Goal: Complete application form

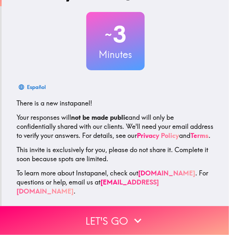
scroll to position [34, 0]
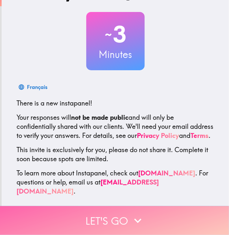
click at [92, 211] on button "Let's go" at bounding box center [114, 220] width 229 height 29
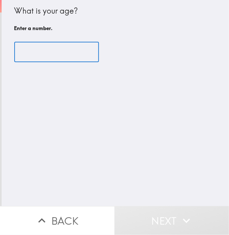
click at [49, 53] on input "number" at bounding box center [56, 52] width 85 height 20
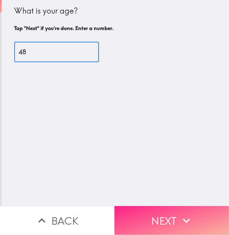
type input "48"
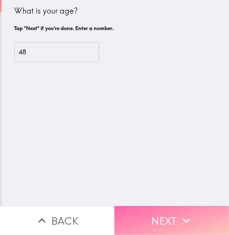
click at [179, 219] on icon "button" at bounding box center [186, 221] width 14 height 14
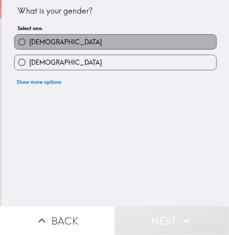
click at [67, 41] on label "[DEMOGRAPHIC_DATA]" at bounding box center [116, 42] width 202 height 15
click at [29, 41] on input "[DEMOGRAPHIC_DATA]" at bounding box center [22, 42] width 15 height 15
radio input "true"
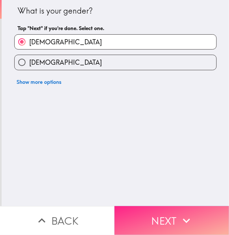
click at [202, 220] on button "Next" at bounding box center [171, 220] width 114 height 29
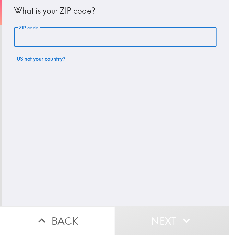
click at [57, 40] on input "ZIP code" at bounding box center [115, 37] width 202 height 20
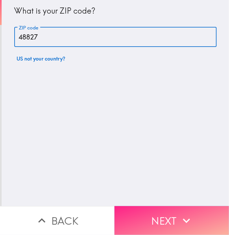
type input "48827"
click at [183, 208] on button "Next" at bounding box center [171, 220] width 114 height 29
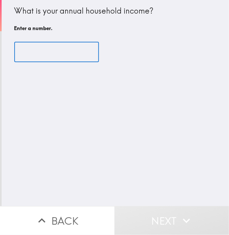
click at [58, 49] on input "number" at bounding box center [56, 52] width 85 height 20
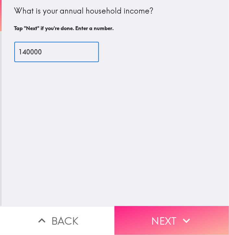
type input "140000"
click at [132, 212] on button "Next" at bounding box center [171, 220] width 114 height 29
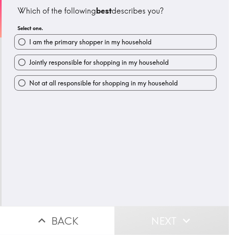
click at [99, 40] on span "I am the primary shopper in my household" at bounding box center [90, 42] width 122 height 9
click at [29, 40] on input "I am the primary shopper in my household" at bounding box center [22, 42] width 15 height 15
radio input "true"
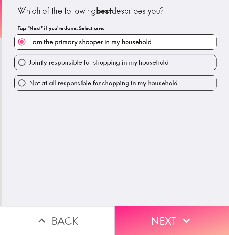
click at [193, 222] on button "Next" at bounding box center [171, 220] width 114 height 29
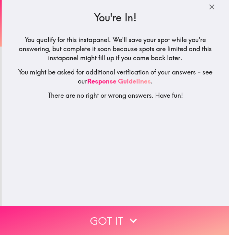
click at [124, 206] on button "Got it" at bounding box center [114, 220] width 229 height 29
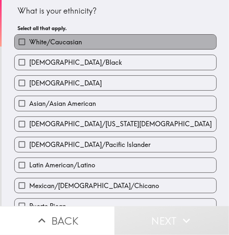
click at [47, 40] on span "White/Caucasian" at bounding box center [55, 42] width 53 height 9
click at [29, 40] on input "White/Caucasian" at bounding box center [22, 42] width 15 height 15
checkbox input "true"
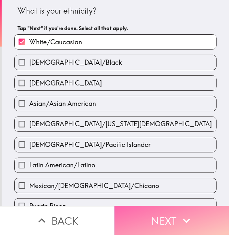
click at [131, 207] on button "Next" at bounding box center [171, 220] width 114 height 29
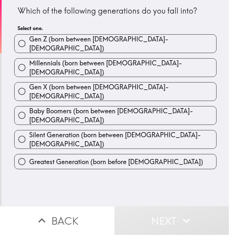
click at [111, 83] on span "Gen X (born between [DEMOGRAPHIC_DATA]-[DEMOGRAPHIC_DATA])" at bounding box center [122, 92] width 187 height 18
click at [29, 84] on input "Gen X (born between [DEMOGRAPHIC_DATA]-[DEMOGRAPHIC_DATA])" at bounding box center [22, 91] width 15 height 15
radio input "true"
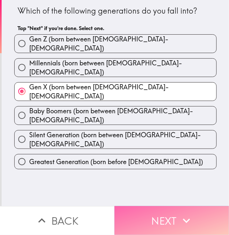
click at [158, 219] on button "Next" at bounding box center [171, 220] width 114 height 29
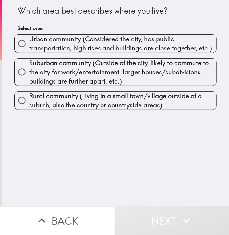
click at [75, 79] on span "Suburban community (Outside of the city, likely to commute to the city for work…" at bounding box center [122, 72] width 187 height 27
click at [29, 79] on input "Suburban community (Outside of the city, likely to commute to the city for work…" at bounding box center [22, 72] width 15 height 15
radio input "true"
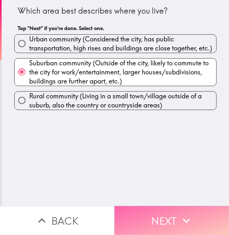
click at [134, 210] on button "Next" at bounding box center [171, 220] width 114 height 29
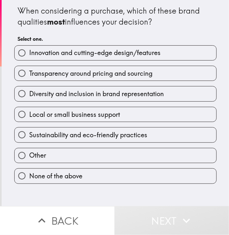
click at [80, 55] on span "Innovation and cutting-edge design/features" at bounding box center [94, 52] width 131 height 9
click at [29, 55] on input "Innovation and cutting-edge design/features" at bounding box center [22, 53] width 15 height 15
radio input "true"
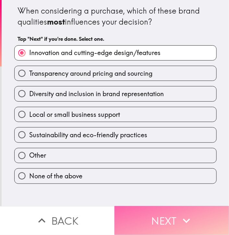
click at [131, 206] on button "Next" at bounding box center [171, 220] width 114 height 29
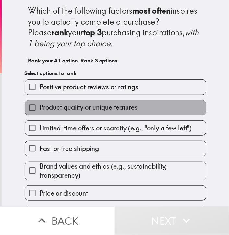
click at [58, 107] on span "Product quality or unique features" at bounding box center [89, 107] width 98 height 9
click at [40, 107] on input "Product quality or unique features" at bounding box center [32, 107] width 15 height 15
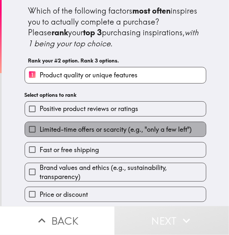
click at [58, 127] on span "Limited-time offers or scarcity (e.g., "only a few left")" at bounding box center [116, 129] width 152 height 9
click at [40, 127] on input "Limited-time offers or scarcity (e.g., "only a few left")" at bounding box center [32, 129] width 15 height 15
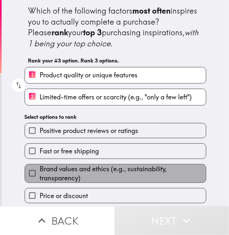
click at [75, 171] on span "Brand values and ethics (e.g., sustainability, transparency)" at bounding box center [123, 174] width 166 height 18
click at [40, 171] on input "Brand values and ethics (e.g., sustainability, transparency)" at bounding box center [32, 173] width 15 height 15
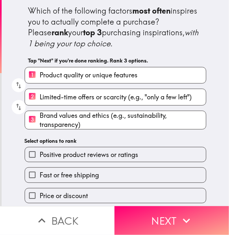
scroll to position [21, 0]
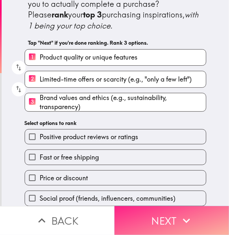
click at [132, 210] on button "Next" at bounding box center [171, 220] width 114 height 29
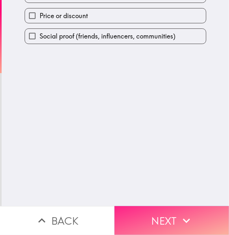
scroll to position [0, 0]
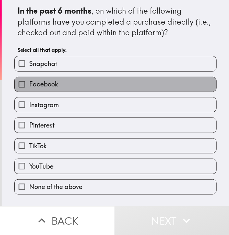
click at [70, 78] on label "Facebook" at bounding box center [116, 84] width 202 height 15
click at [29, 78] on input "Facebook" at bounding box center [22, 84] width 15 height 15
checkbox input "true"
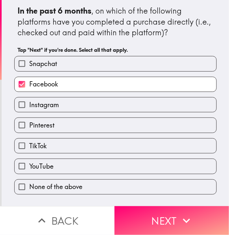
click at [71, 110] on label "Instagram" at bounding box center [116, 105] width 202 height 15
click at [29, 110] on input "Instagram" at bounding box center [22, 105] width 15 height 15
checkbox input "true"
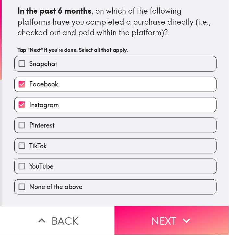
click at [54, 126] on label "Pinterest" at bounding box center [116, 125] width 202 height 15
click at [29, 126] on input "Pinterest" at bounding box center [22, 125] width 15 height 15
checkbox input "true"
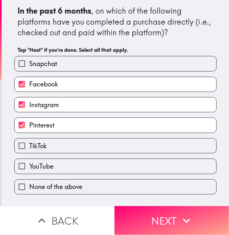
click at [49, 164] on label "YouTube" at bounding box center [116, 166] width 202 height 15
click at [29, 164] on input "YouTube" at bounding box center [22, 166] width 15 height 15
checkbox input "true"
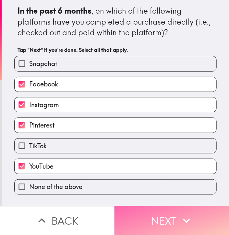
click at [149, 218] on button "Next" at bounding box center [171, 220] width 114 height 29
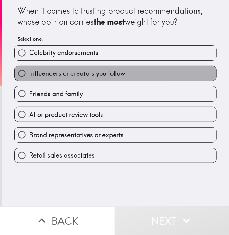
click at [57, 76] on span "Influencers or creators you follow" at bounding box center [77, 73] width 96 height 9
click at [29, 76] on input "Influencers or creators you follow" at bounding box center [22, 73] width 15 height 15
radio input "true"
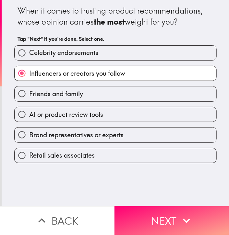
click at [81, 57] on span "Celebrity endorsements" at bounding box center [63, 52] width 69 height 9
click at [29, 57] on input "Celebrity endorsements" at bounding box center [22, 53] width 15 height 15
radio input "true"
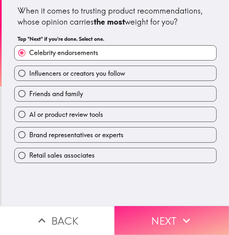
click at [154, 210] on button "Next" at bounding box center [171, 220] width 114 height 29
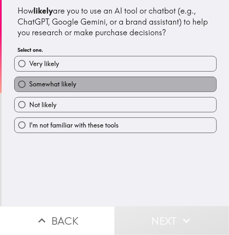
click at [62, 87] on span "Somewhat likely" at bounding box center [52, 84] width 47 height 9
click at [29, 87] on input "Somewhat likely" at bounding box center [22, 84] width 15 height 15
radio input "true"
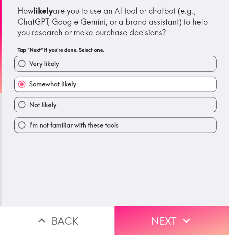
click at [166, 210] on button "Next" at bounding box center [171, 220] width 114 height 29
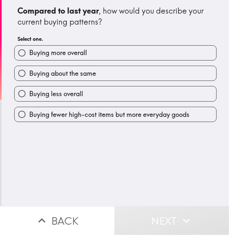
click at [126, 78] on label "Buying about the same" at bounding box center [116, 73] width 202 height 15
click at [29, 78] on input "Buying about the same" at bounding box center [22, 73] width 15 height 15
radio input "true"
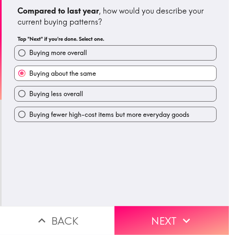
click at [85, 56] on label "Buying more overall" at bounding box center [116, 53] width 202 height 15
click at [29, 56] on input "Buying more overall" at bounding box center [22, 53] width 15 height 15
radio input "true"
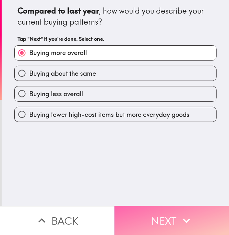
click at [180, 214] on icon "button" at bounding box center [186, 221] width 14 height 14
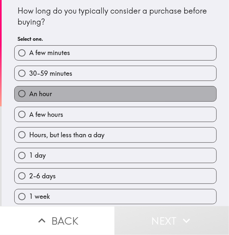
click at [97, 97] on label "An hour" at bounding box center [116, 94] width 202 height 15
click at [29, 97] on input "An hour" at bounding box center [22, 94] width 15 height 15
radio input "true"
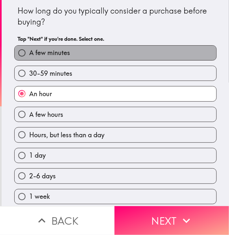
click at [52, 53] on span "A few minutes" at bounding box center [49, 52] width 41 height 9
click at [29, 53] on input "A few minutes" at bounding box center [22, 53] width 15 height 15
radio input "true"
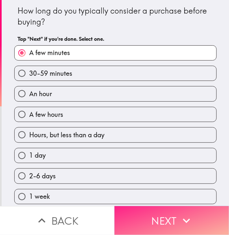
click at [162, 209] on button "Next" at bounding box center [171, 220] width 114 height 29
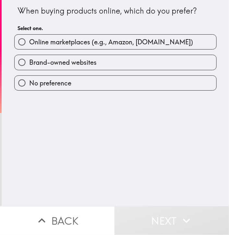
click at [92, 61] on label "Brand-owned websites" at bounding box center [116, 62] width 202 height 15
click at [29, 61] on input "Brand-owned websites" at bounding box center [22, 62] width 15 height 15
radio input "true"
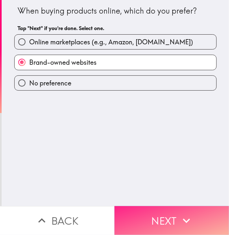
click at [172, 218] on button "Next" at bounding box center [171, 220] width 114 height 29
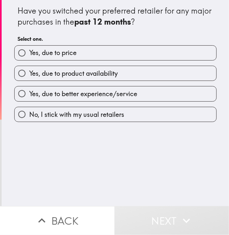
click at [60, 77] on span "Yes, due to product availability" at bounding box center [73, 73] width 88 height 9
click at [29, 77] on input "Yes, due to product availability" at bounding box center [22, 73] width 15 height 15
radio input "true"
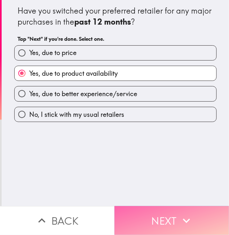
click at [170, 213] on button "Next" at bounding box center [171, 220] width 114 height 29
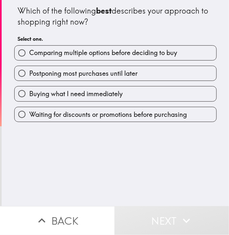
click at [97, 75] on span "Postponing most purchases until later" at bounding box center [83, 73] width 108 height 9
click at [29, 75] on input "Postponing most purchases until later" at bounding box center [22, 73] width 15 height 15
radio input "true"
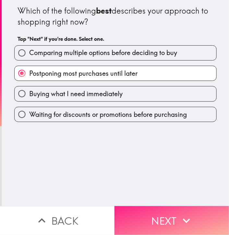
click at [167, 207] on button "Next" at bounding box center [171, 220] width 114 height 29
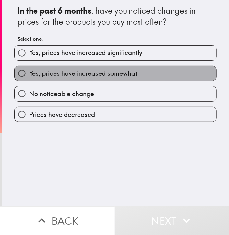
click at [92, 78] on label "Yes, prices have increased somewhat" at bounding box center [116, 73] width 202 height 15
click at [29, 78] on input "Yes, prices have increased somewhat" at bounding box center [22, 73] width 15 height 15
radio input "true"
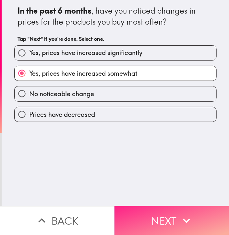
click at [179, 214] on icon "button" at bounding box center [186, 221] width 14 height 14
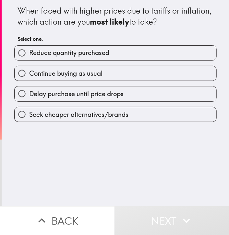
click at [67, 70] on span "Continue buying as usual" at bounding box center [65, 73] width 73 height 9
click at [29, 70] on input "Continue buying as usual" at bounding box center [22, 73] width 15 height 15
radio input "true"
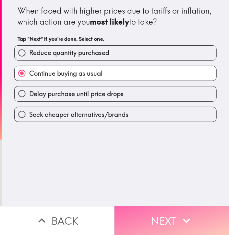
click at [175, 206] on button "Next" at bounding box center [171, 220] width 114 height 29
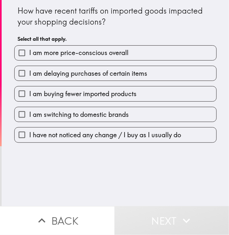
click at [62, 70] on span "I am delaying purchases of certain items" at bounding box center [88, 73] width 118 height 9
click at [29, 70] on input "I am delaying purchases of certain items" at bounding box center [22, 73] width 15 height 15
checkbox input "true"
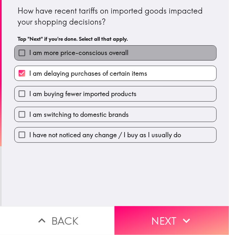
click at [65, 53] on span "I am more price-conscious overall" at bounding box center [78, 52] width 99 height 9
click at [29, 53] on input "I am more price-conscious overall" at bounding box center [22, 53] width 15 height 15
checkbox input "true"
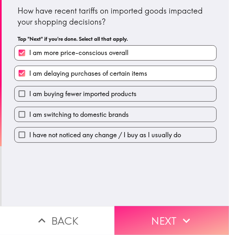
click at [175, 212] on button "Next" at bounding box center [171, 220] width 114 height 29
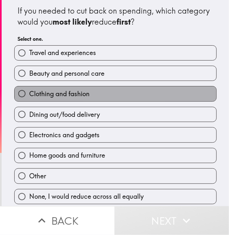
click at [86, 92] on label "Clothing and fashion" at bounding box center [116, 94] width 202 height 15
click at [29, 92] on input "Clothing and fashion" at bounding box center [22, 94] width 15 height 15
radio input "true"
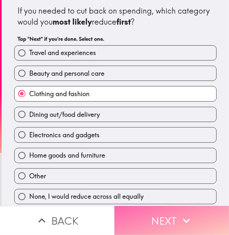
click at [175, 216] on button "Next" at bounding box center [171, 220] width 114 height 29
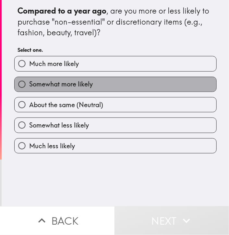
click at [93, 86] on label "Somewhat more likely" at bounding box center [116, 84] width 202 height 15
click at [29, 86] on input "Somewhat more likely" at bounding box center [22, 84] width 15 height 15
radio input "true"
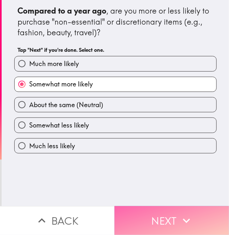
click at [179, 215] on icon "button" at bounding box center [186, 221] width 14 height 14
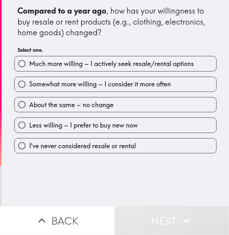
click at [48, 80] on span "Somewhat more willing – I consider it more often" at bounding box center [100, 84] width 142 height 9
click at [29, 80] on input "Somewhat more willing – I consider it more often" at bounding box center [22, 84] width 15 height 15
radio input "true"
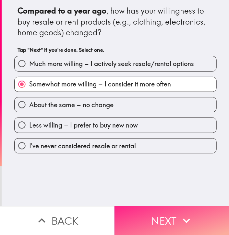
click at [154, 214] on button "Next" at bounding box center [171, 220] width 114 height 29
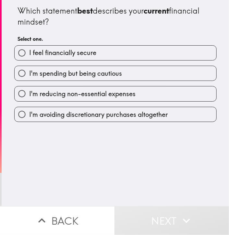
click at [50, 76] on span "I'm spending but being cautious" at bounding box center [75, 73] width 93 height 9
click at [29, 76] on input "I'm spending but being cautious" at bounding box center [22, 73] width 15 height 15
radio input "true"
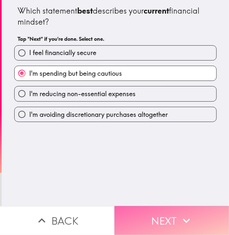
click at [159, 207] on button "Next" at bounding box center [171, 220] width 114 height 29
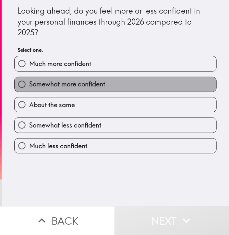
click at [57, 87] on span "Somewhat more confident" at bounding box center [67, 84] width 76 height 9
click at [29, 87] on input "Somewhat more confident" at bounding box center [22, 84] width 15 height 15
radio input "true"
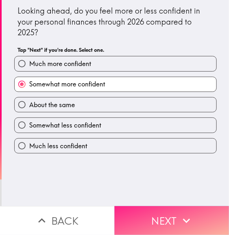
click at [157, 209] on button "Next" at bounding box center [171, 220] width 114 height 29
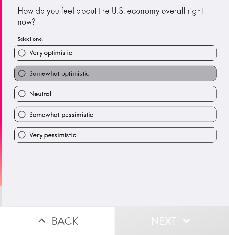
click at [65, 72] on span "Somewhat optimistic" at bounding box center [59, 73] width 60 height 9
click at [29, 72] on input "Somewhat optimistic" at bounding box center [22, 73] width 15 height 15
radio input "true"
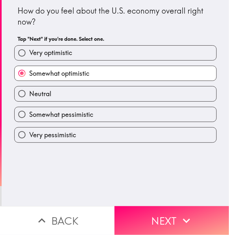
click at [165, 200] on div "How do you feel about the U.S. economy overall right now? Tap "Next" if you're …" at bounding box center [115, 103] width 227 height 206
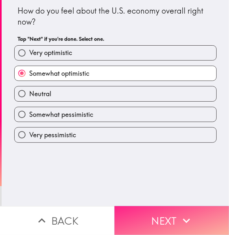
click at [165, 212] on button "Next" at bounding box center [171, 220] width 114 height 29
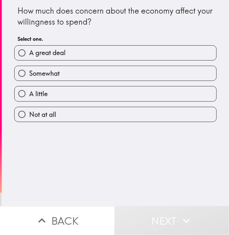
click at [42, 72] on span "Somewhat" at bounding box center [44, 73] width 30 height 9
click at [29, 72] on input "Somewhat" at bounding box center [22, 73] width 15 height 15
radio input "true"
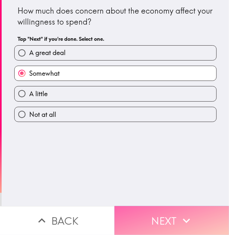
click at [189, 207] on button "Next" at bounding box center [171, 220] width 114 height 29
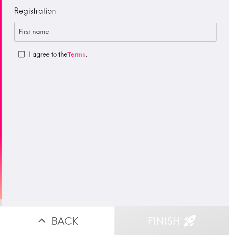
click at [67, 38] on input "First name" at bounding box center [115, 32] width 202 height 20
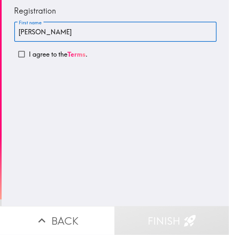
type input "[PERSON_NAME]"
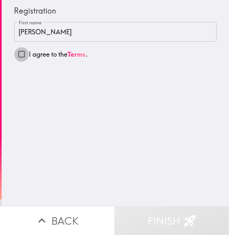
click at [17, 54] on input "I agree to the Terms ." at bounding box center [21, 54] width 15 height 15
checkbox input "true"
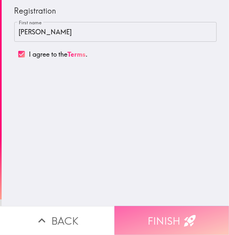
click at [178, 209] on button "Finish" at bounding box center [171, 220] width 114 height 29
